Goal: Task Accomplishment & Management: Complete application form

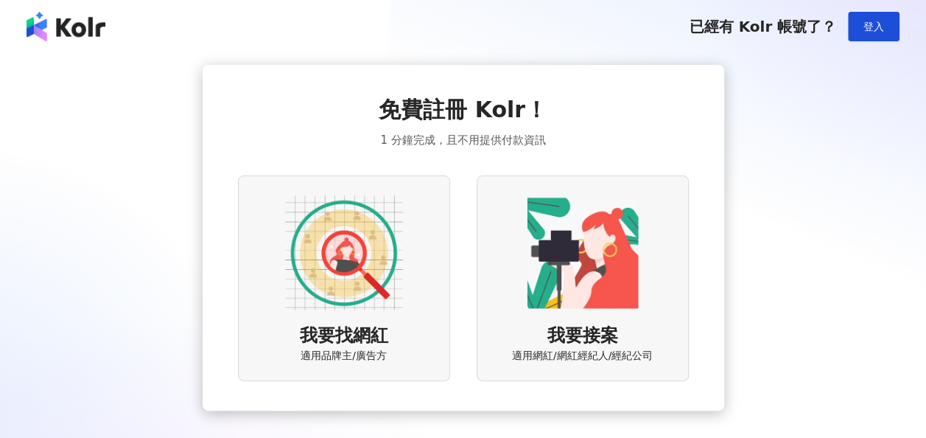
click at [323, 283] on img at bounding box center [344, 253] width 118 height 118
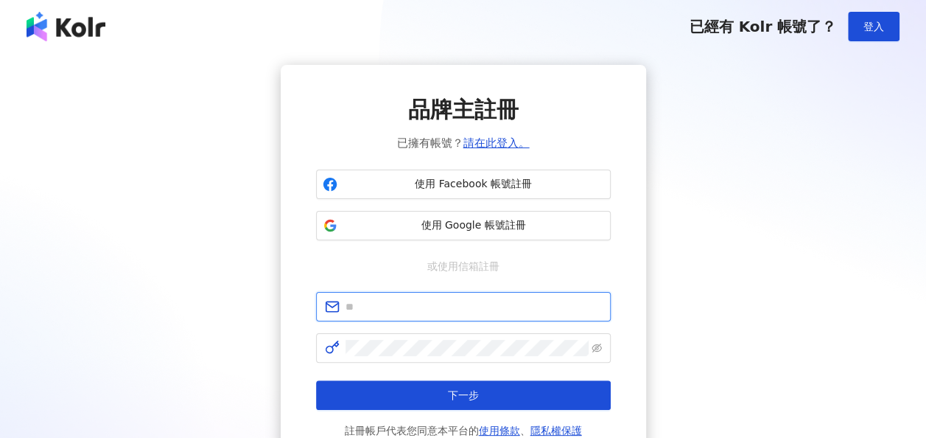
click at [430, 301] on input "text" at bounding box center [474, 306] width 256 height 16
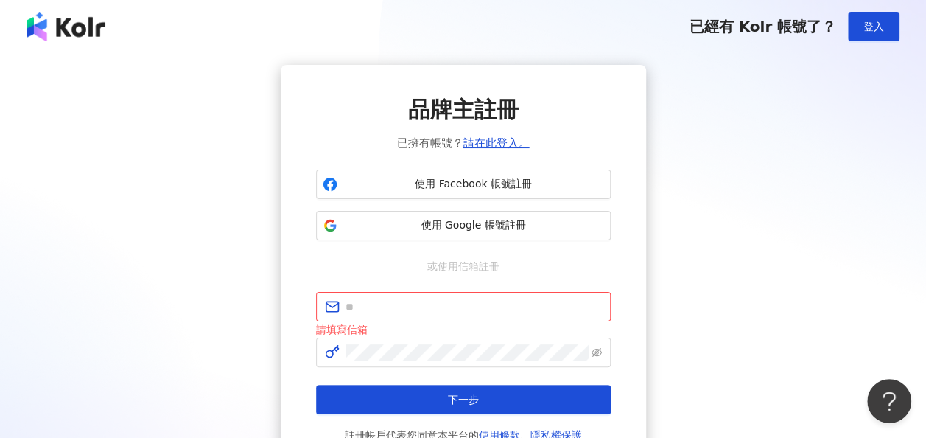
click at [771, 245] on div "品牌主註冊 已擁有帳號？ 請在此登入。 使用 Facebook 帳號註冊 使用 Google 帳號註冊 或使用信箱註冊 請填寫信箱 下一步 註冊帳戶代表您同意…" at bounding box center [463, 269] width 891 height 408
drag, startPoint x: 729, startPoint y: 252, endPoint x: 726, endPoint y: 259, distance: 8.2
click at [729, 252] on div "品牌主註冊 已擁有帳號？ 請在此登入。 使用 Facebook 帳號註冊 使用 Google 帳號註冊 或使用信箱註冊 請填寫信箱 下一步 註冊帳戶代表您同意…" at bounding box center [463, 269] width 891 height 408
click at [850, 244] on div "品牌主註冊 已擁有帳號？ 請在此登入。 使用 Facebook 帳號註冊 使用 Google 帳號註冊 或使用信箱註冊 請填寫信箱 下一步 註冊帳戶代表您同意…" at bounding box center [463, 269] width 891 height 408
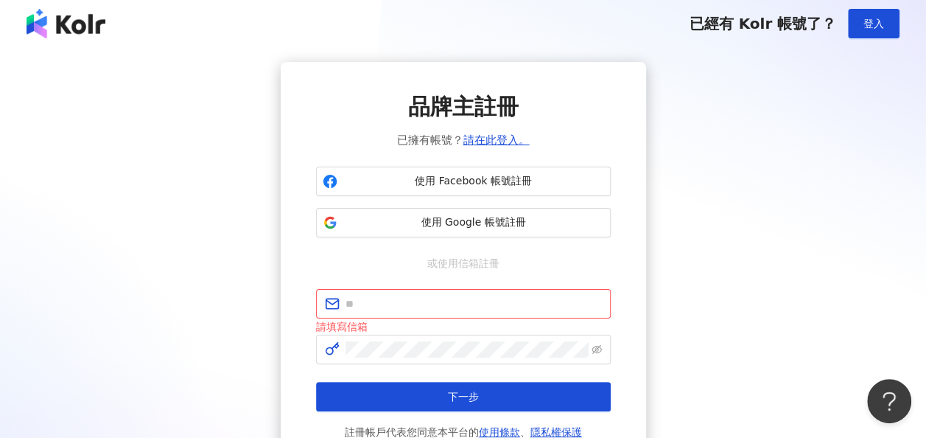
scroll to position [4, 0]
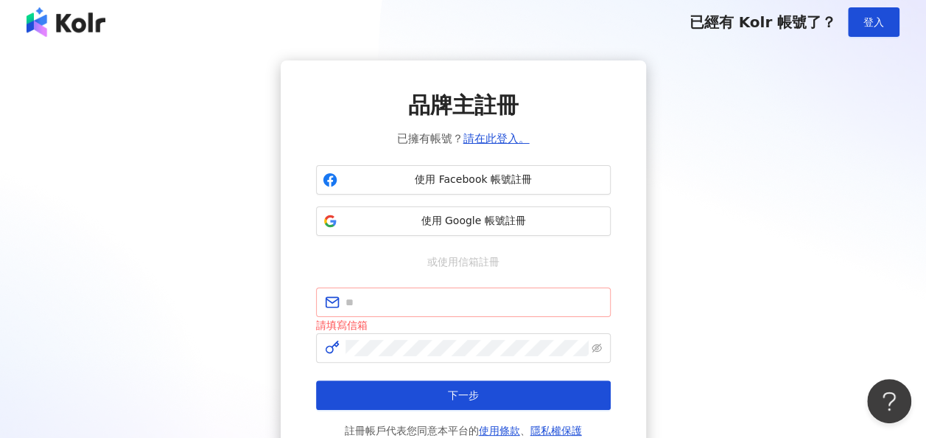
click at [423, 293] on span at bounding box center [463, 301] width 295 height 29
click at [418, 301] on input "text" at bounding box center [474, 302] width 256 height 16
drag, startPoint x: 821, startPoint y: 250, endPoint x: 819, endPoint y: 258, distance: 8.2
click at [821, 250] on div "品牌主註冊 已擁有帳號？ 請在此登入。 使用 Facebook 帳號註冊 使用 Google 帳號註冊 或使用信箱註冊 請填寫信箱 下一步 註冊帳戶代表您同意…" at bounding box center [463, 264] width 891 height 408
click at [877, 222] on div "品牌主註冊 已擁有帳號？ 請在此登入。 使用 Facebook 帳號註冊 使用 Google 帳號註冊 或使用信箱註冊 請填寫信箱 下一步 註冊帳戶代表您同意…" at bounding box center [463, 264] width 891 height 408
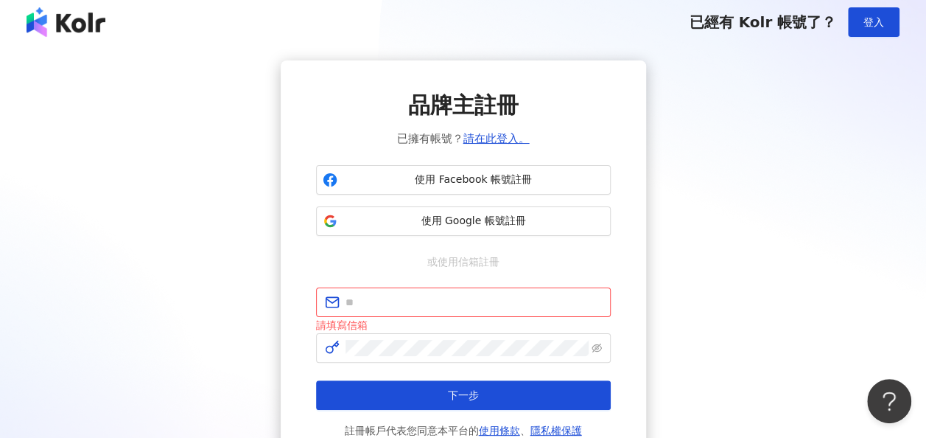
click at [189, 222] on div "品牌主註冊 已擁有帳號？ 請在此登入。 使用 Facebook 帳號註冊 使用 Google 帳號註冊 或使用信箱註冊 請填寫信箱 下一步 註冊帳戶代表您同意…" at bounding box center [463, 264] width 891 height 408
click at [221, 253] on div "品牌主註冊 已擁有帳號？ 請在此登入。 使用 Facebook 帳號註冊 使用 Google 帳號註冊 或使用信箱註冊 請填寫信箱 下一步 註冊帳戶代表您同意…" at bounding box center [463, 264] width 891 height 408
click at [267, 229] on div "品牌主註冊 已擁有帳號？ 請在此登入。 使用 Facebook 帳號註冊 使用 Google 帳號註冊 或使用信箱註冊 請填寫信箱 下一步 註冊帳戶代表您同意…" at bounding box center [463, 264] width 891 height 408
click at [792, 252] on div "品牌主註冊 已擁有帳號？ 請在此登入。 使用 Facebook 帳號註冊 使用 Google 帳號註冊 或使用信箱註冊 請填寫信箱 下一步 註冊帳戶代表您同意…" at bounding box center [463, 264] width 891 height 408
